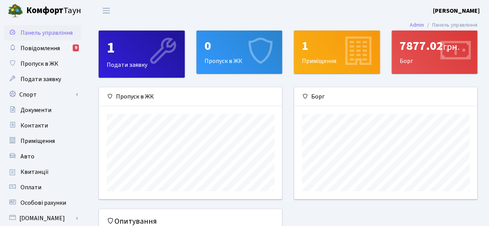
scroll to position [111, 183]
click at [229, 59] on div "0 Пропуск в ЖК" at bounding box center [239, 52] width 85 height 42
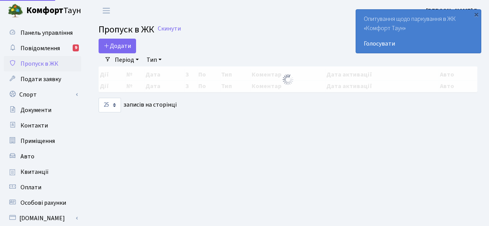
select select "25"
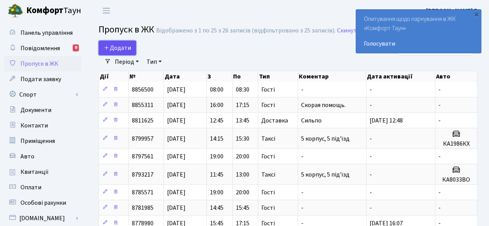
click at [122, 48] on span "Додати" at bounding box center [117, 48] width 27 height 8
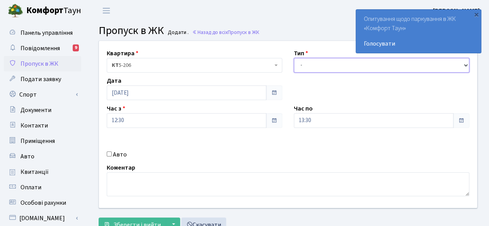
click at [323, 60] on select "- Доставка Таксі Гості Сервіс" at bounding box center [381, 65] width 175 height 15
select select "1"
click at [294, 58] on select "- Доставка Таксі Гості Сервіс" at bounding box center [381, 65] width 175 height 15
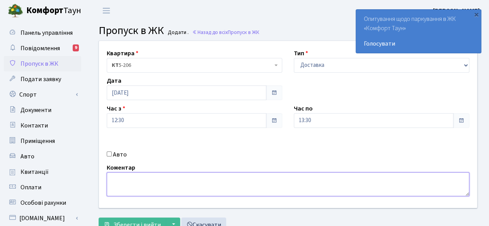
click at [177, 180] on textarea at bounding box center [288, 184] width 362 height 24
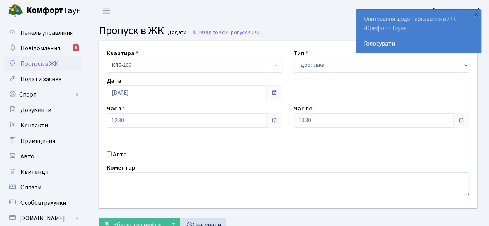
click at [109, 152] on input "Авто" at bounding box center [109, 153] width 5 height 5
checkbox input "true"
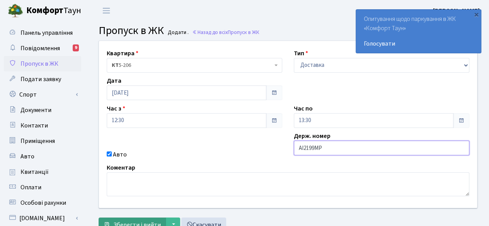
type input "АІ2199МР"
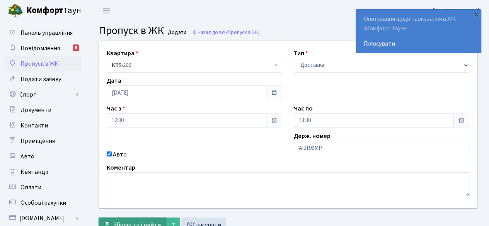
click at [137, 218] on button "Зберегти і вийти" at bounding box center [132, 224] width 67 height 15
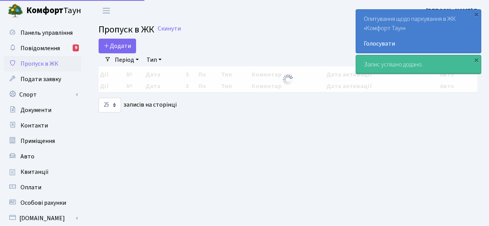
select select "25"
